Goal: Navigation & Orientation: Find specific page/section

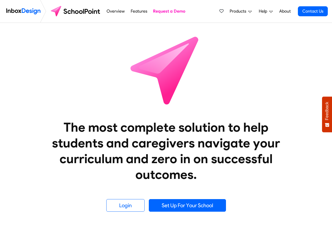
click at [233, 11] on span "Products" at bounding box center [239, 11] width 19 height 6
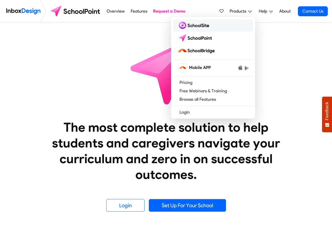
click at [196, 25] on img at bounding box center [195, 25] width 34 height 8
